Goal: Obtain resource: Download file/media

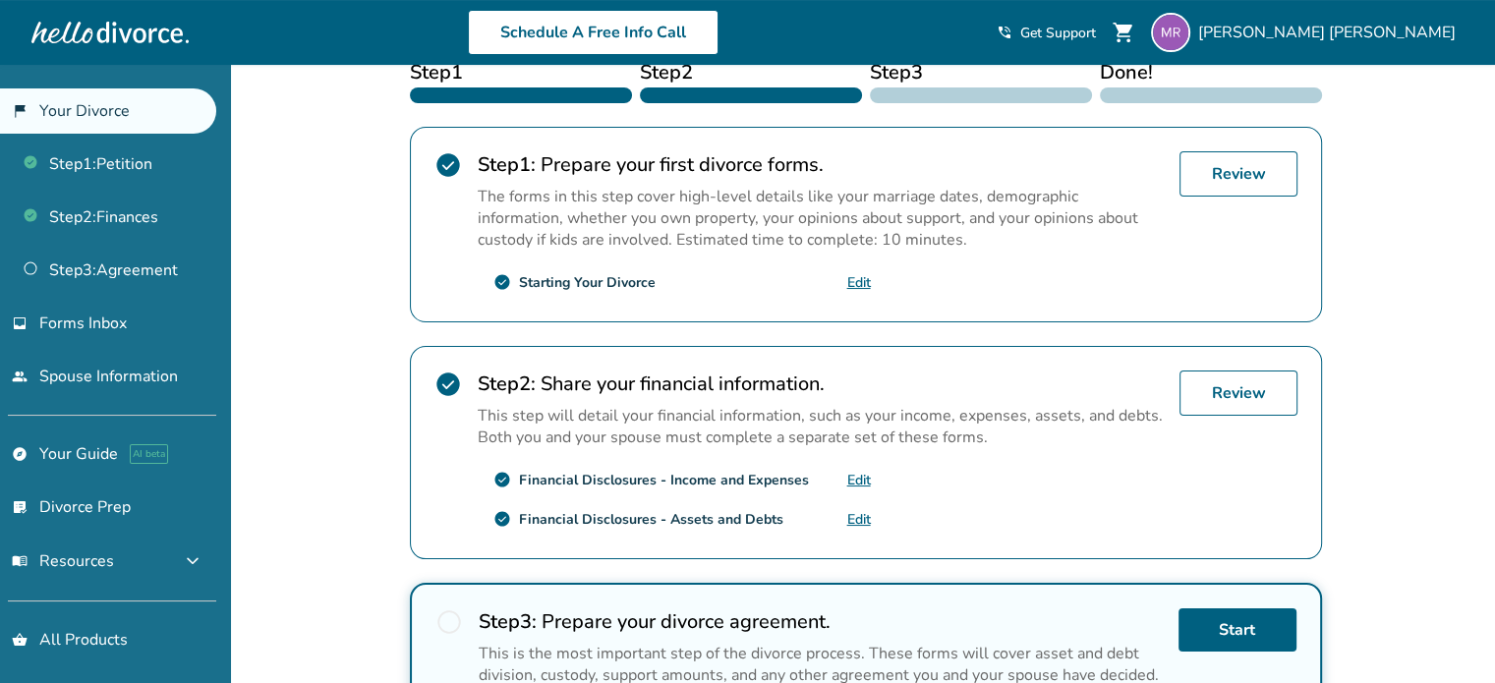
scroll to position [341, 0]
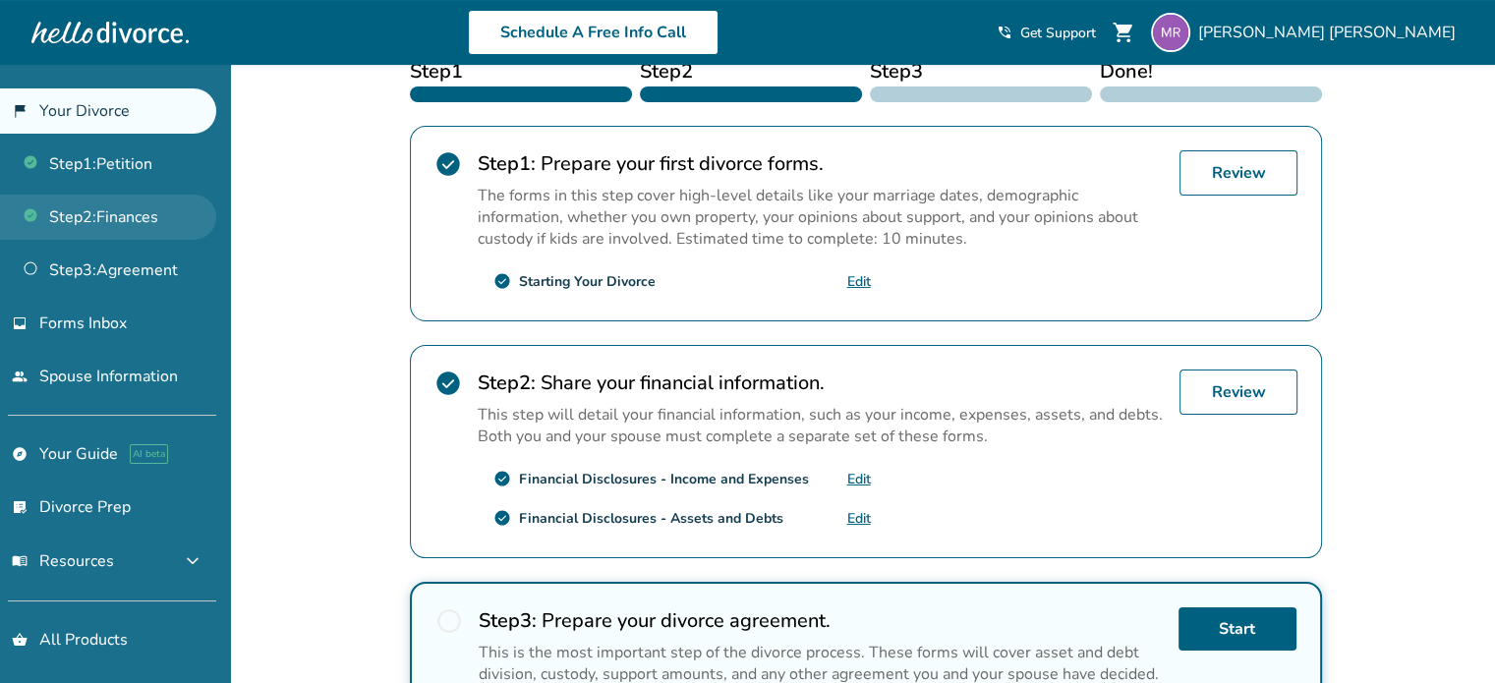
click at [140, 203] on link "Step 2 : Finances" at bounding box center [108, 217] width 216 height 45
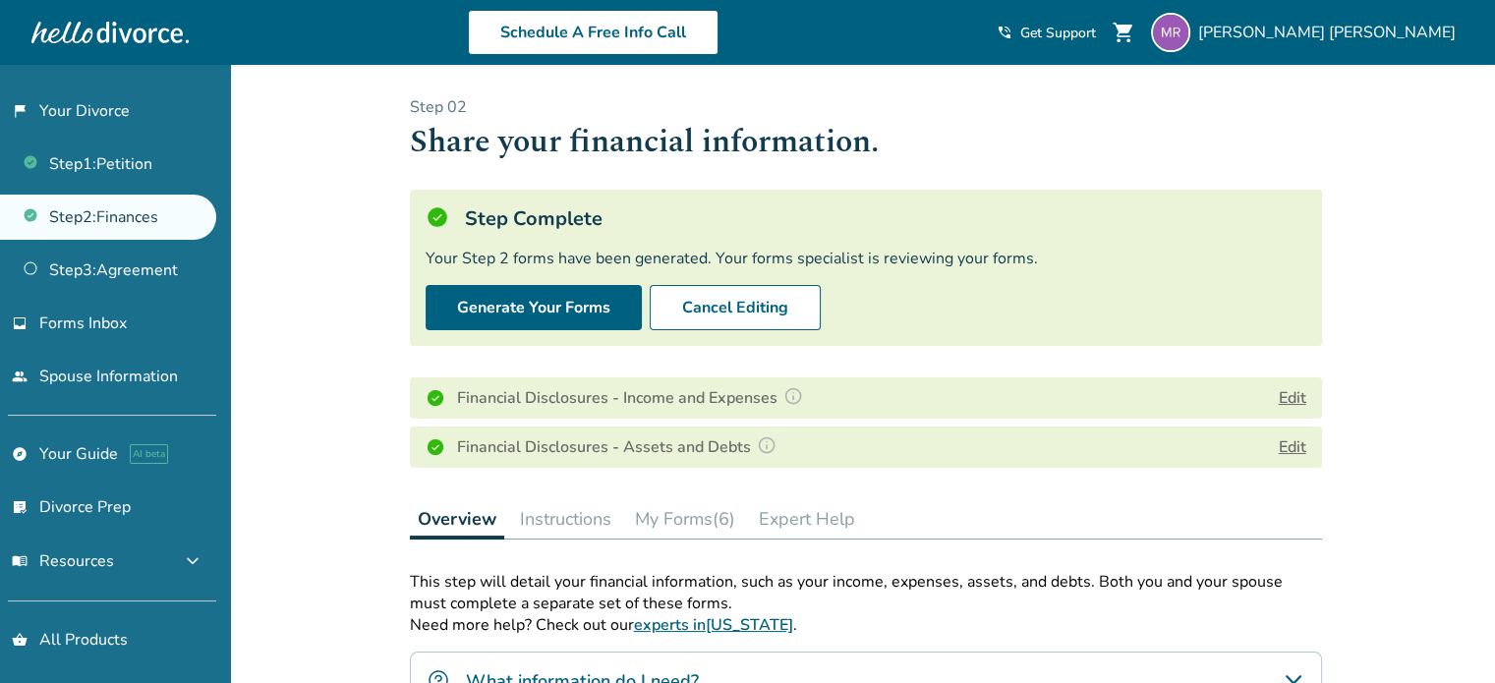
click at [710, 523] on button "My Forms (6)" at bounding box center [685, 518] width 116 height 39
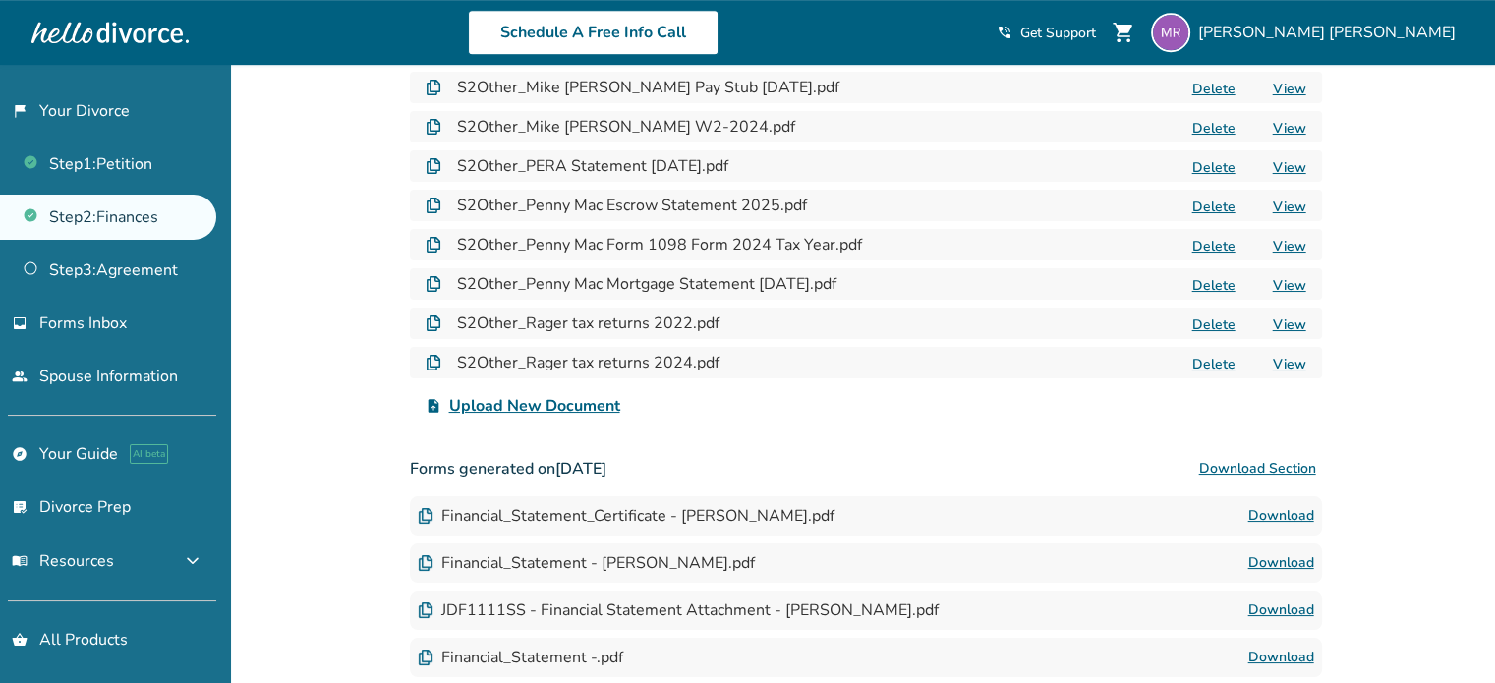
scroll to position [1082, 0]
click at [1290, 514] on link "Download" at bounding box center [1282, 518] width 66 height 24
click at [1278, 561] on link "Download" at bounding box center [1282, 566] width 66 height 24
